Goal: Feedback & Contribution: Leave review/rating

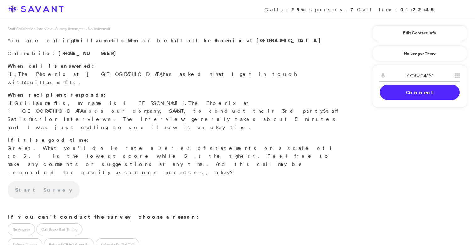
click at [421, 93] on link "Connect" at bounding box center [420, 92] width 80 height 15
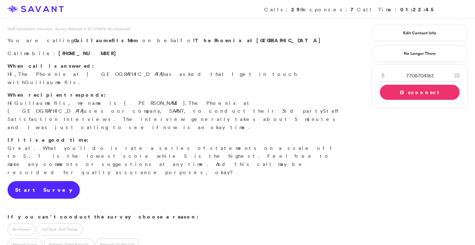
click at [43, 181] on link "Start Survey" at bounding box center [44, 190] width 72 height 18
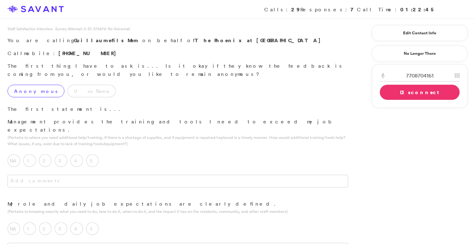
click at [37, 85] on label "Anonymous" at bounding box center [36, 91] width 57 height 13
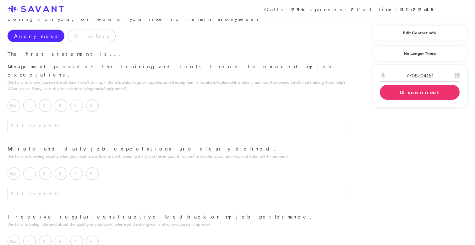
scroll to position [57, 0]
click at [93, 97] on label "5" at bounding box center [92, 103] width 13 height 13
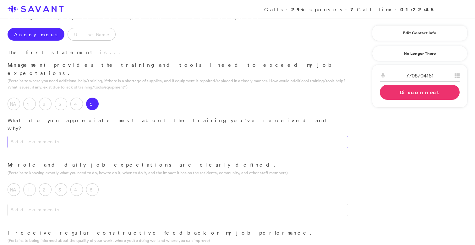
click at [130, 136] on textarea at bounding box center [178, 142] width 341 height 13
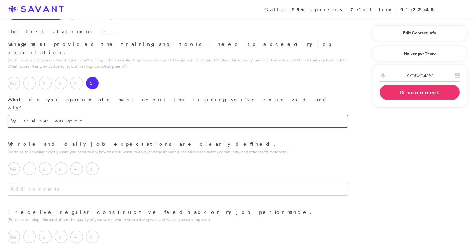
scroll to position [82, 0]
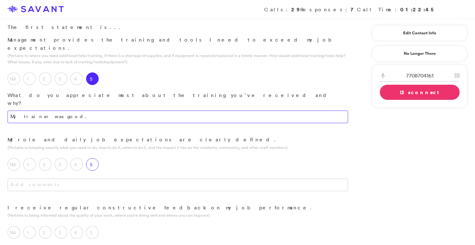
type textarea "My trainer was good."
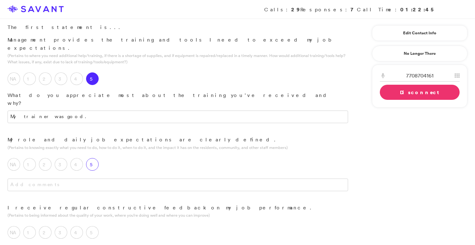
click at [97, 158] on label "5" at bounding box center [92, 164] width 13 height 13
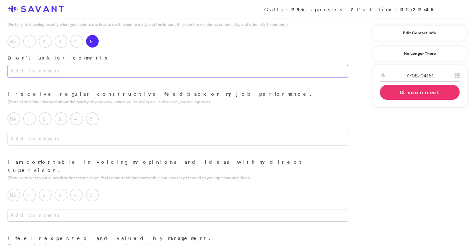
scroll to position [206, 0]
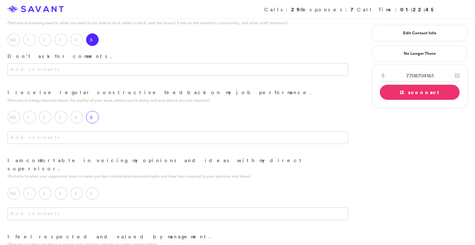
click at [93, 111] on label "5" at bounding box center [92, 117] width 13 height 13
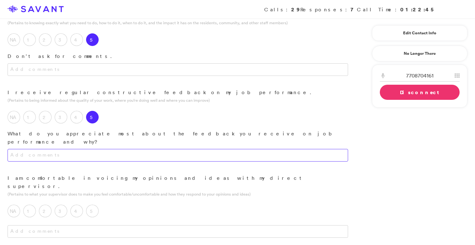
click at [103, 149] on textarea at bounding box center [178, 155] width 341 height 13
type textarea "t"
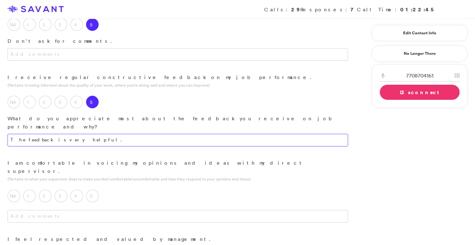
scroll to position [224, 0]
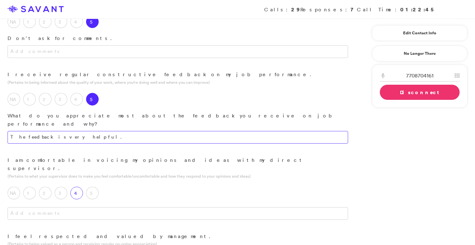
type textarea "The feedback is very helpful."
click at [83, 186] on div "4" at bounding box center [78, 194] width 16 height 16
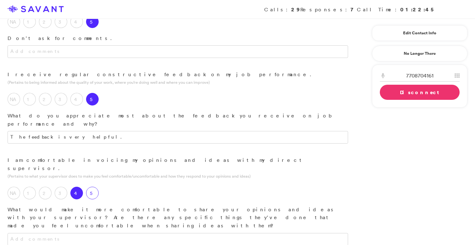
click at [96, 186] on label "5" at bounding box center [92, 192] width 13 height 13
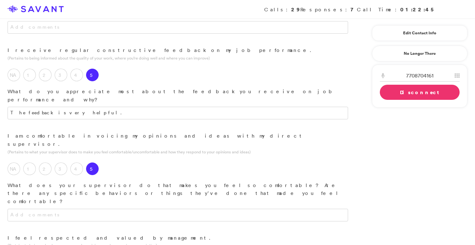
scroll to position [249, 0]
click at [103, 208] on textarea at bounding box center [178, 214] width 341 height 13
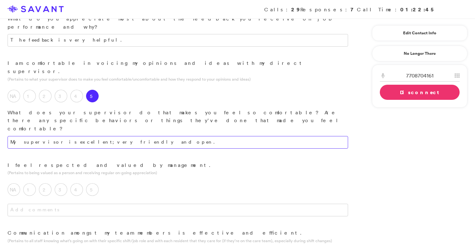
scroll to position [323, 0]
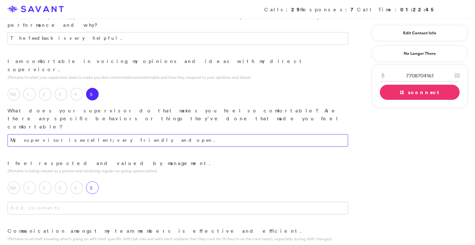
type textarea "My supervisor is excellent; very friendly and open."
click at [93, 181] on div "5" at bounding box center [94, 189] width 16 height 16
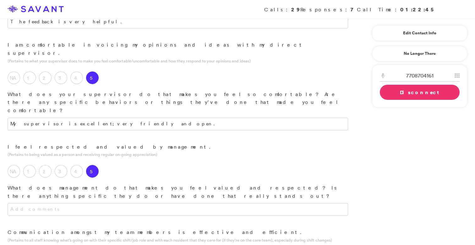
scroll to position [342, 0]
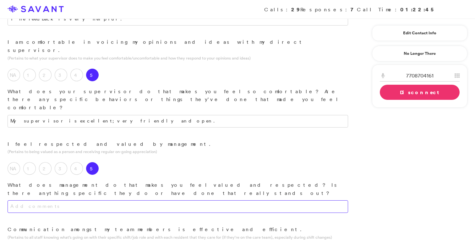
click at [107, 200] on textarea at bounding box center [178, 206] width 341 height 13
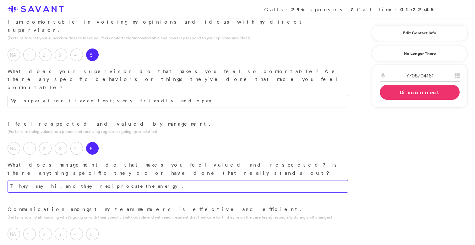
scroll to position [368, 0]
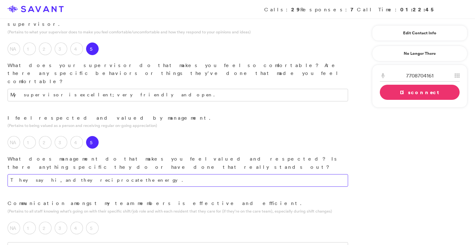
drag, startPoint x: 116, startPoint y: 124, endPoint x: 91, endPoint y: 125, distance: 24.2
click at [90, 174] on textarea "They say hi, and they reciprocate the energy." at bounding box center [178, 180] width 341 height 13
type textarea "They say hi, and they reciprocate the energy."
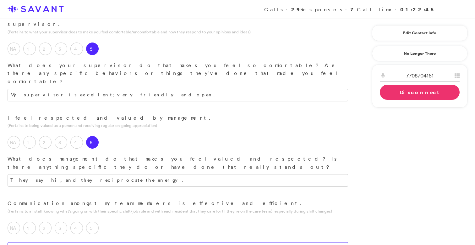
click at [117, 242] on textarea at bounding box center [178, 248] width 341 height 13
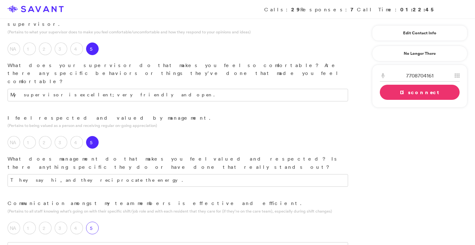
click at [94, 221] on label "5" at bounding box center [92, 227] width 13 height 13
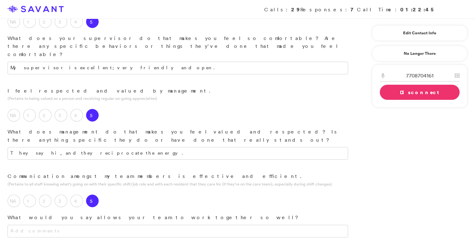
scroll to position [420, 0]
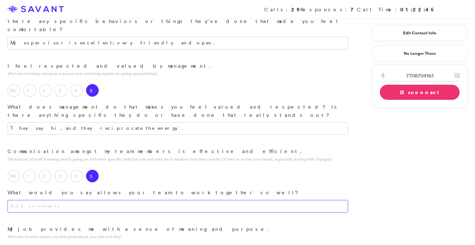
click at [123, 200] on textarea at bounding box center [178, 206] width 341 height 13
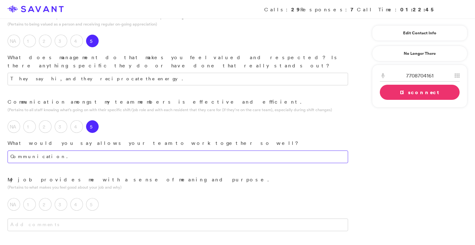
scroll to position [470, 0]
type textarea "Communication."
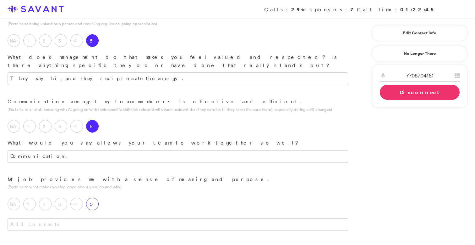
click at [93, 197] on label "5" at bounding box center [92, 203] width 13 height 13
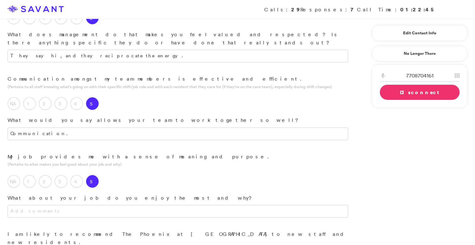
scroll to position [504, 0]
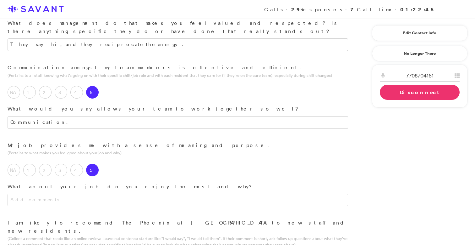
click at [111, 193] on div at bounding box center [178, 205] width 356 height 25
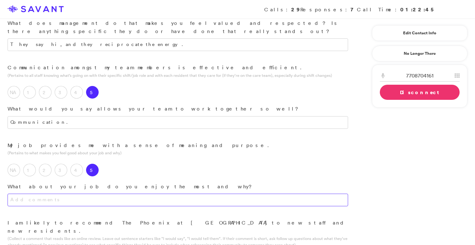
click at [113, 193] on textarea at bounding box center [178, 199] width 341 height 13
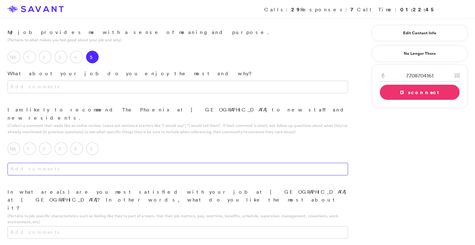
scroll to position [636, 0]
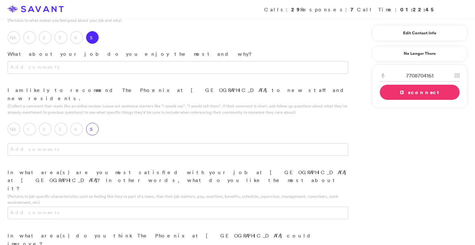
click at [91, 123] on label "5" at bounding box center [92, 129] width 13 height 13
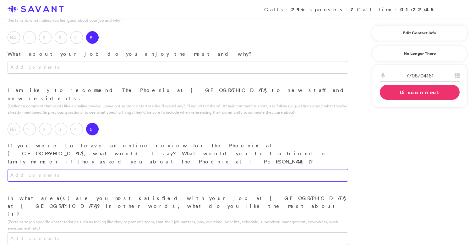
click at [108, 169] on textarea at bounding box center [178, 175] width 341 height 13
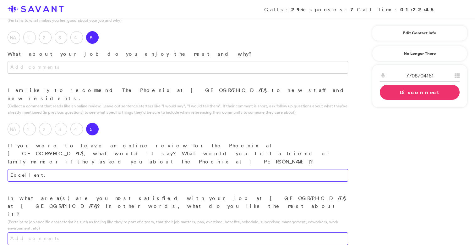
type textarea "Excellent."
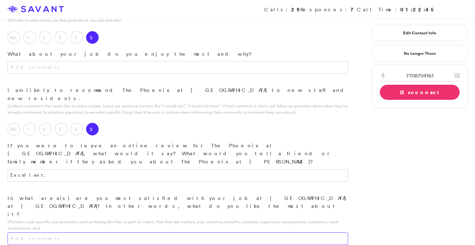
click at [116, 232] on textarea at bounding box center [178, 238] width 341 height 13
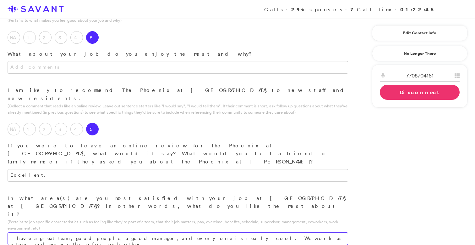
type textarea "I have a great team, good people, a good manager, and everyone is really cool. …"
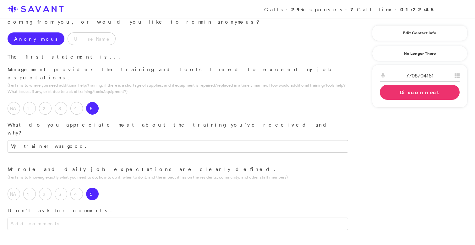
scroll to position [0, 0]
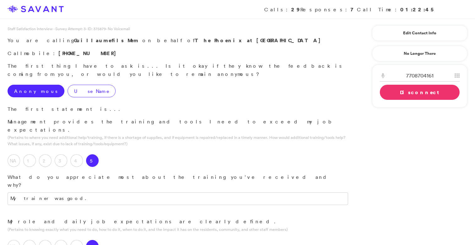
click at [70, 85] on label "Use Name" at bounding box center [92, 91] width 48 height 13
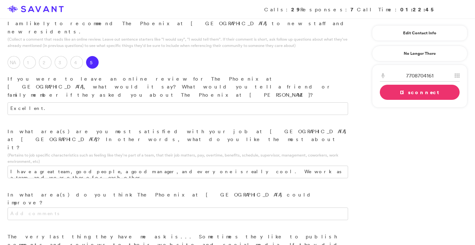
scroll to position [654, 0]
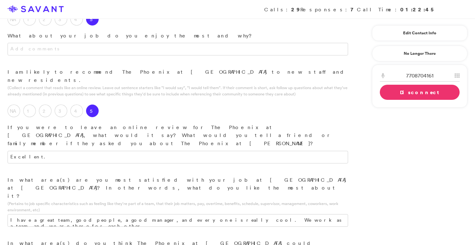
click at [422, 35] on link "Edit Contact Info" at bounding box center [420, 33] width 80 height 10
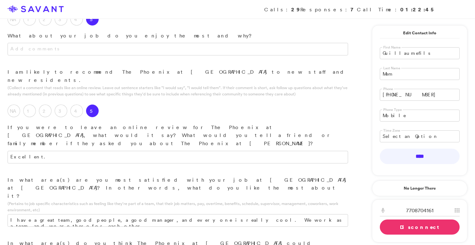
drag, startPoint x: 418, startPoint y: 54, endPoint x: 368, endPoint y: 43, distance: 50.8
click at [403, 76] on input "Mem" at bounding box center [420, 74] width 80 height 12
click at [399, 56] on input "[PERSON_NAME]" at bounding box center [420, 53] width 80 height 12
type input "Francky"
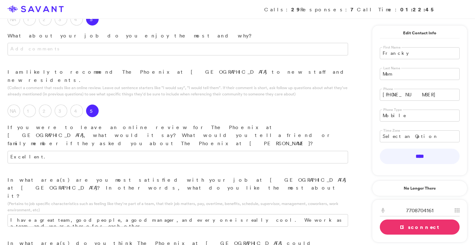
click at [402, 76] on input "Mem" at bounding box center [420, 74] width 80 height 12
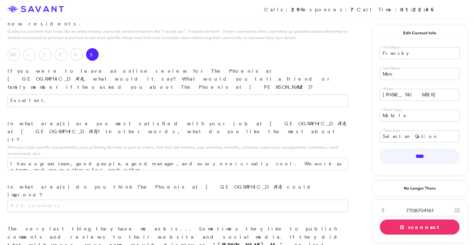
scroll to position [745, 0]
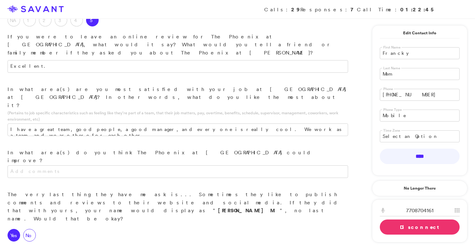
click at [28, 229] on label "No" at bounding box center [29, 235] width 13 height 13
click at [18, 229] on label "Yes" at bounding box center [14, 235] width 13 height 13
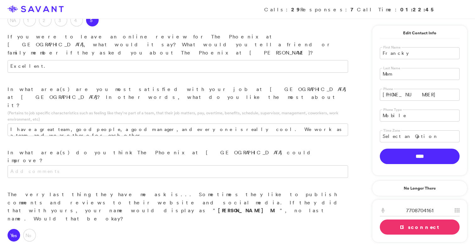
click at [436, 154] on input "****" at bounding box center [420, 155] width 80 height 15
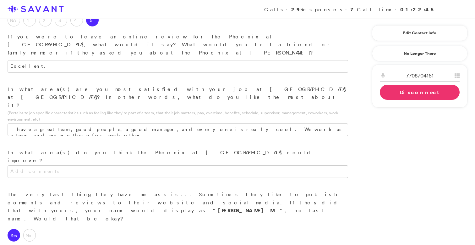
click at [21, 229] on div "Yes" at bounding box center [16, 237] width 16 height 16
click at [24, 229] on label "No" at bounding box center [29, 235] width 13 height 13
click at [15, 229] on label "Yes" at bounding box center [14, 235] width 13 height 13
click at [34, 229] on label "No" at bounding box center [29, 235] width 13 height 13
click at [15, 229] on label "Yes" at bounding box center [14, 235] width 13 height 13
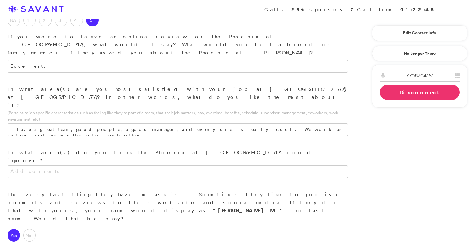
click at [400, 94] on link "Disconnect" at bounding box center [420, 92] width 80 height 15
